Goal: Task Accomplishment & Management: Use online tool/utility

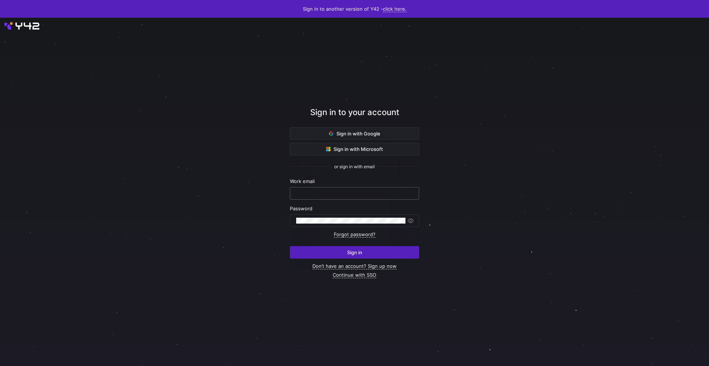
click at [316, 192] on input "text" at bounding box center [354, 194] width 117 height 6
type input "[EMAIL_ADDRESS][DOMAIN_NAME]"
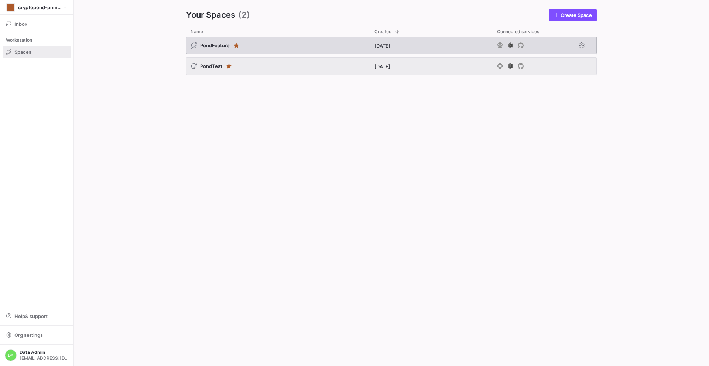
click at [213, 47] on span "PondFeature" at bounding box center [215, 45] width 30 height 6
click at [265, 43] on div "PondFeature" at bounding box center [278, 46] width 184 height 18
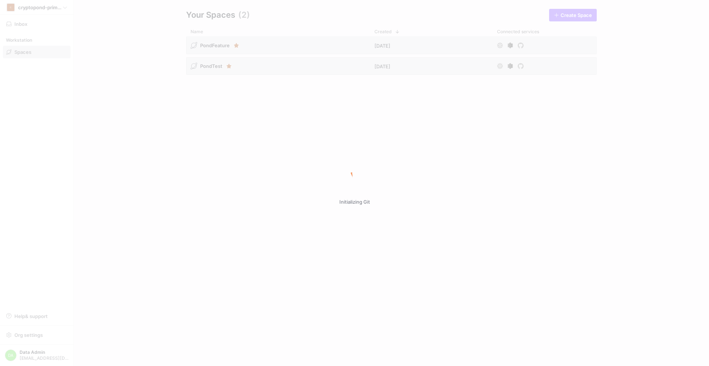
click at [286, 49] on div "Initializing Git" at bounding box center [354, 183] width 709 height 366
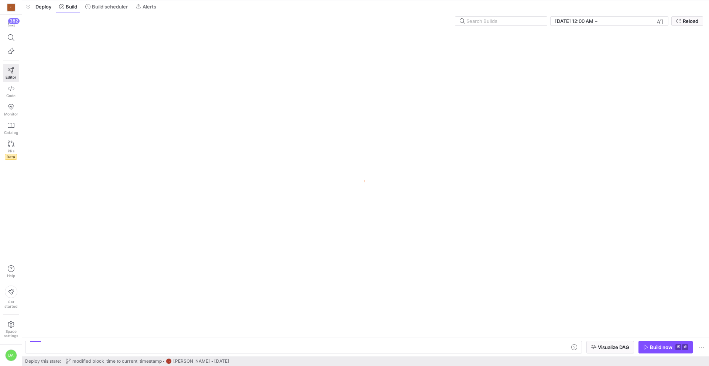
drag, startPoint x: 169, startPoint y: 353, endPoint x: 219, endPoint y: -26, distance: 382.9
click at [219, 0] on html "C 382 Editor Code Monitor Catalog PRs Beta Help Get started Space settings DA P…" at bounding box center [354, 183] width 709 height 366
click at [106, 9] on span "Build scheduler" at bounding box center [110, 7] width 36 height 6
